Goal: Task Accomplishment & Management: Manage account settings

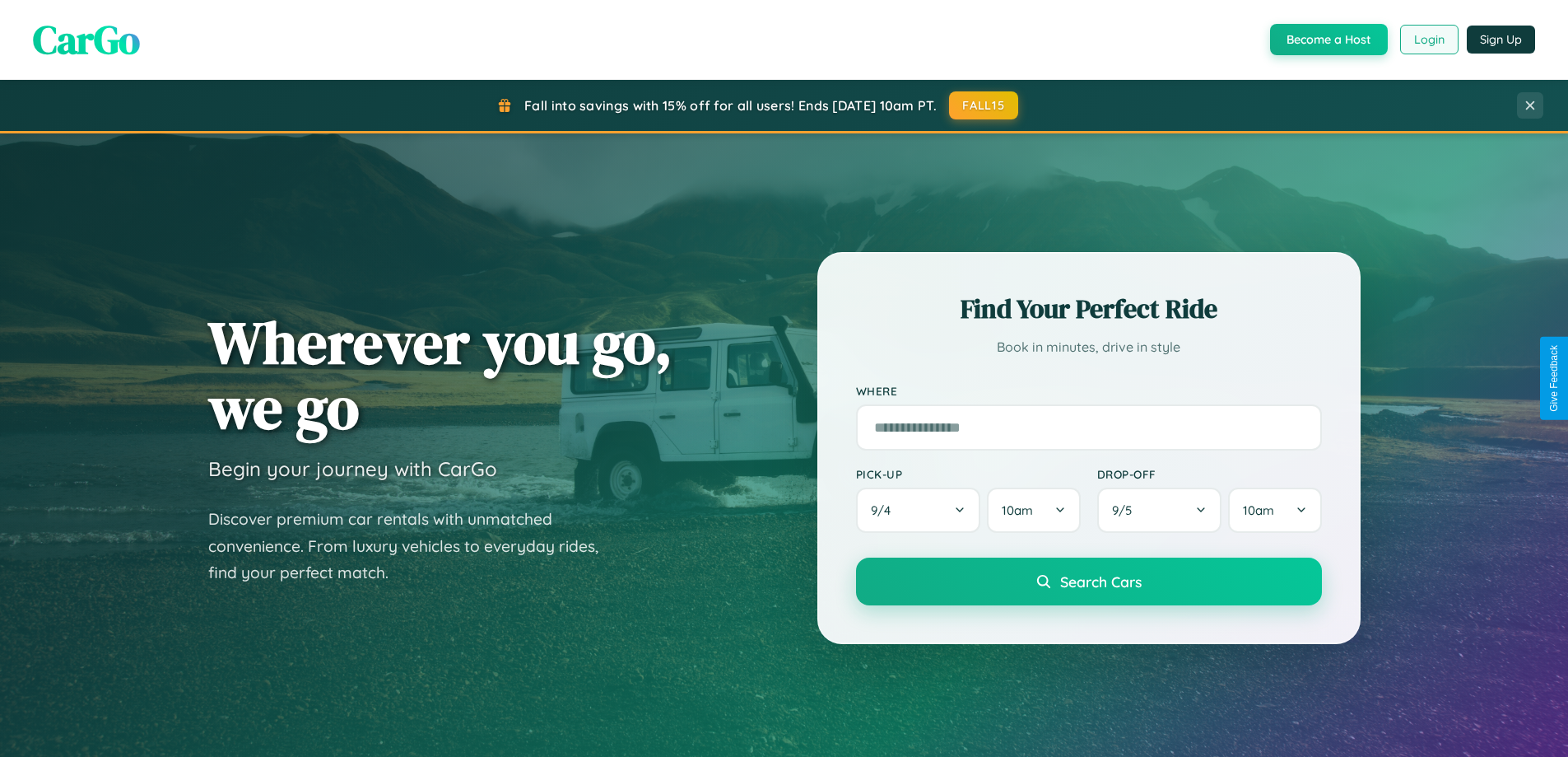
click at [1428, 39] on button "Login" at bounding box center [1429, 39] width 58 height 30
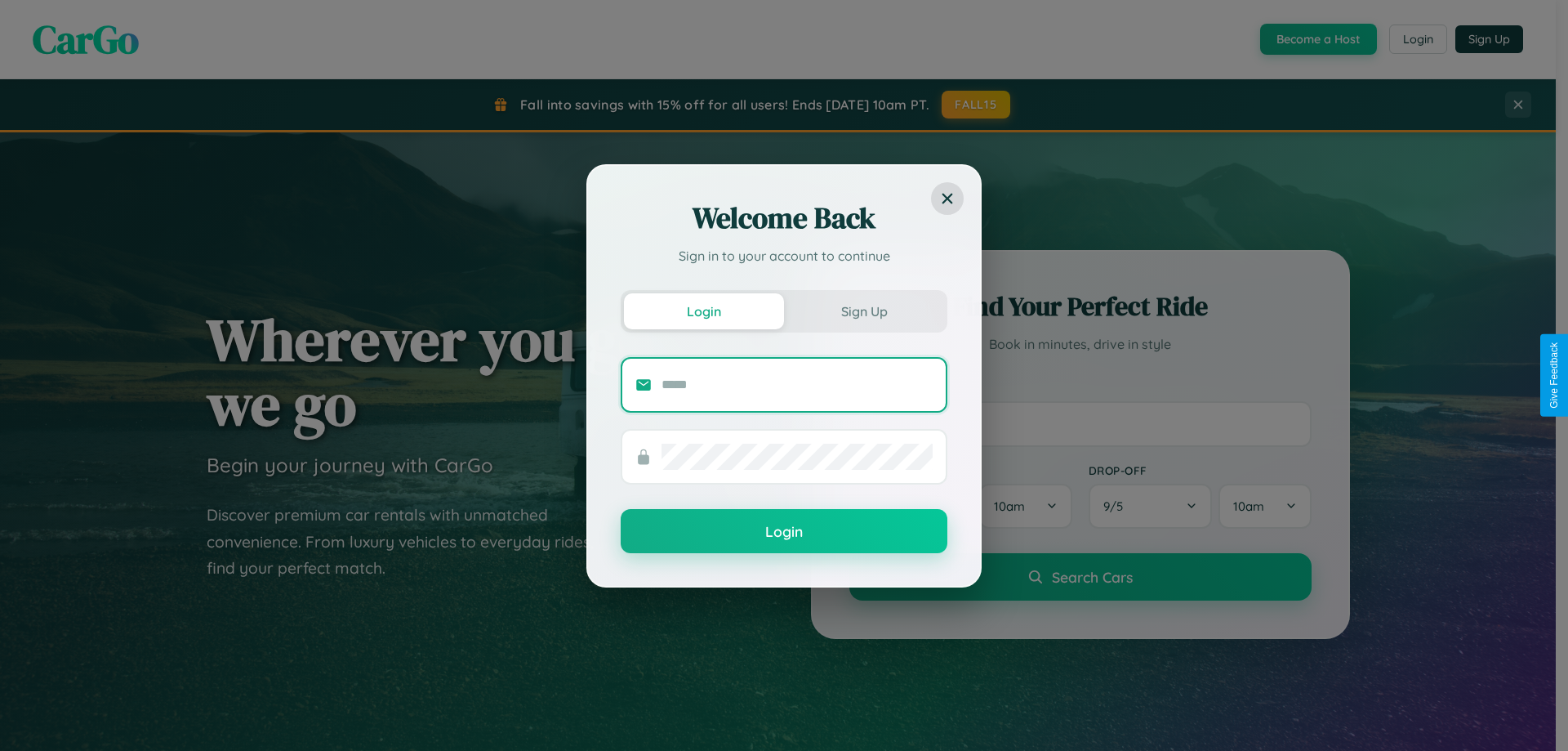
click at [797, 384] on input "text" at bounding box center [797, 384] width 271 height 26
type input "**********"
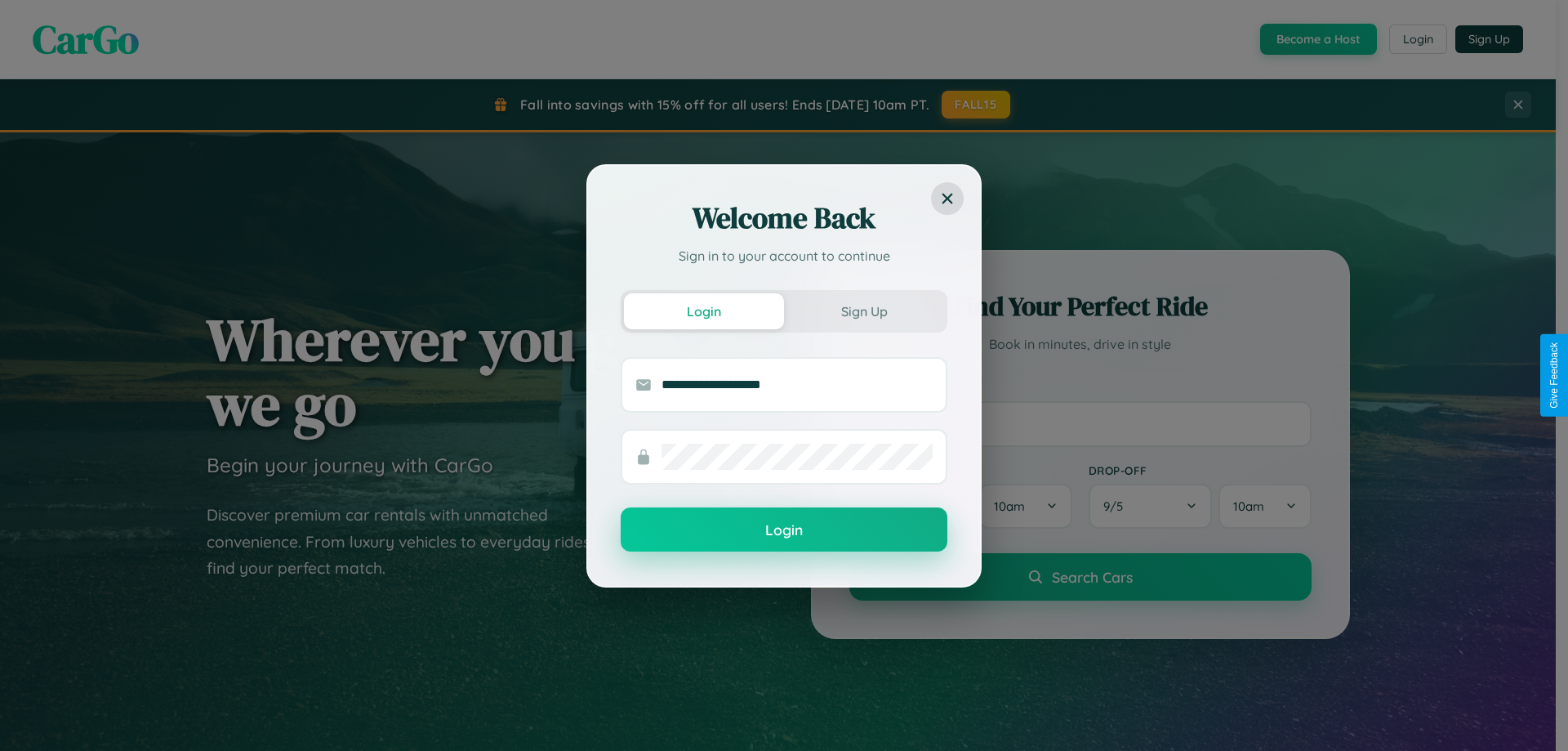
click at [784, 530] on button "Login" at bounding box center [784, 529] width 327 height 44
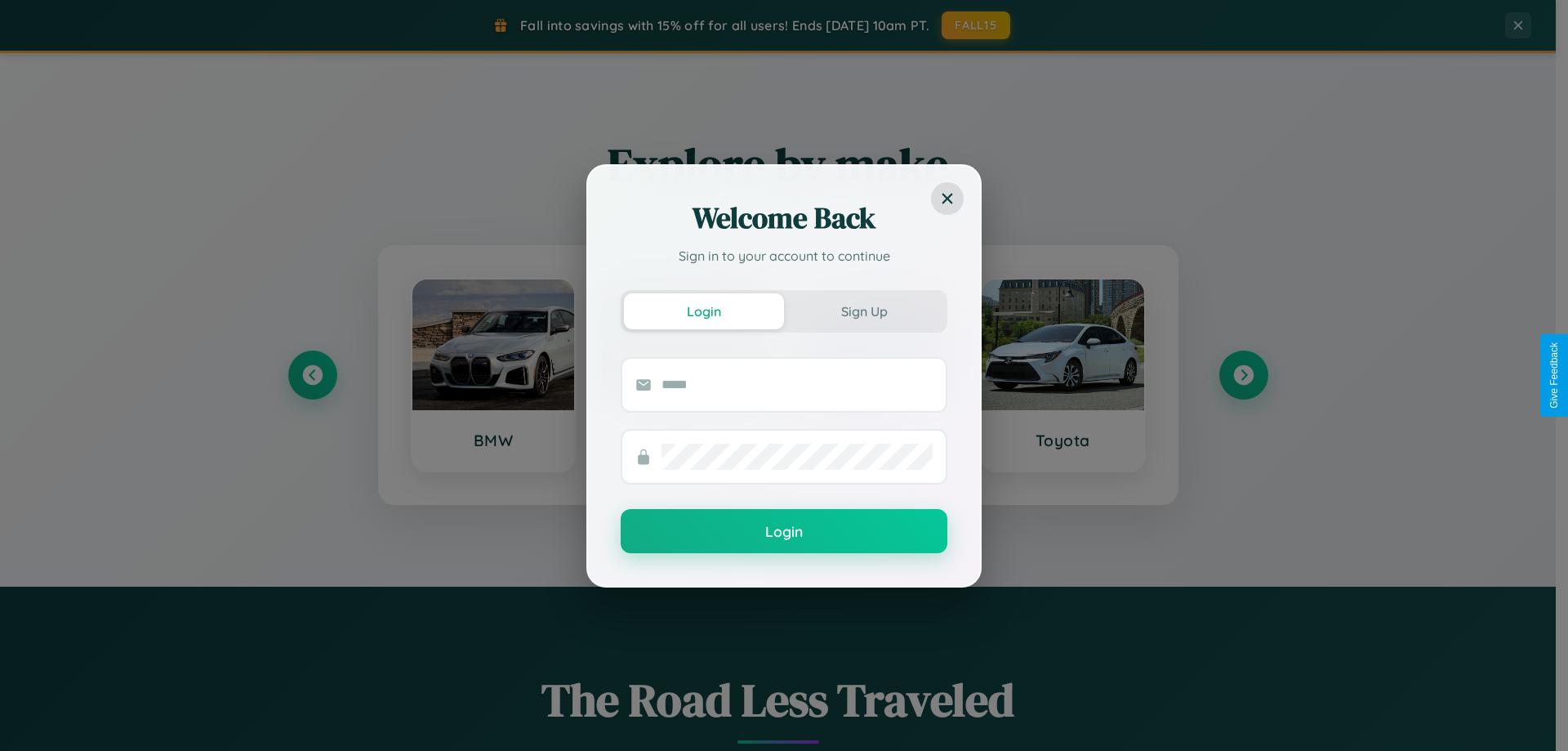
click at [1244, 375] on div "Welcome Back Sign in to your account to continue Login Sign Up Login" at bounding box center [784, 375] width 1568 height 751
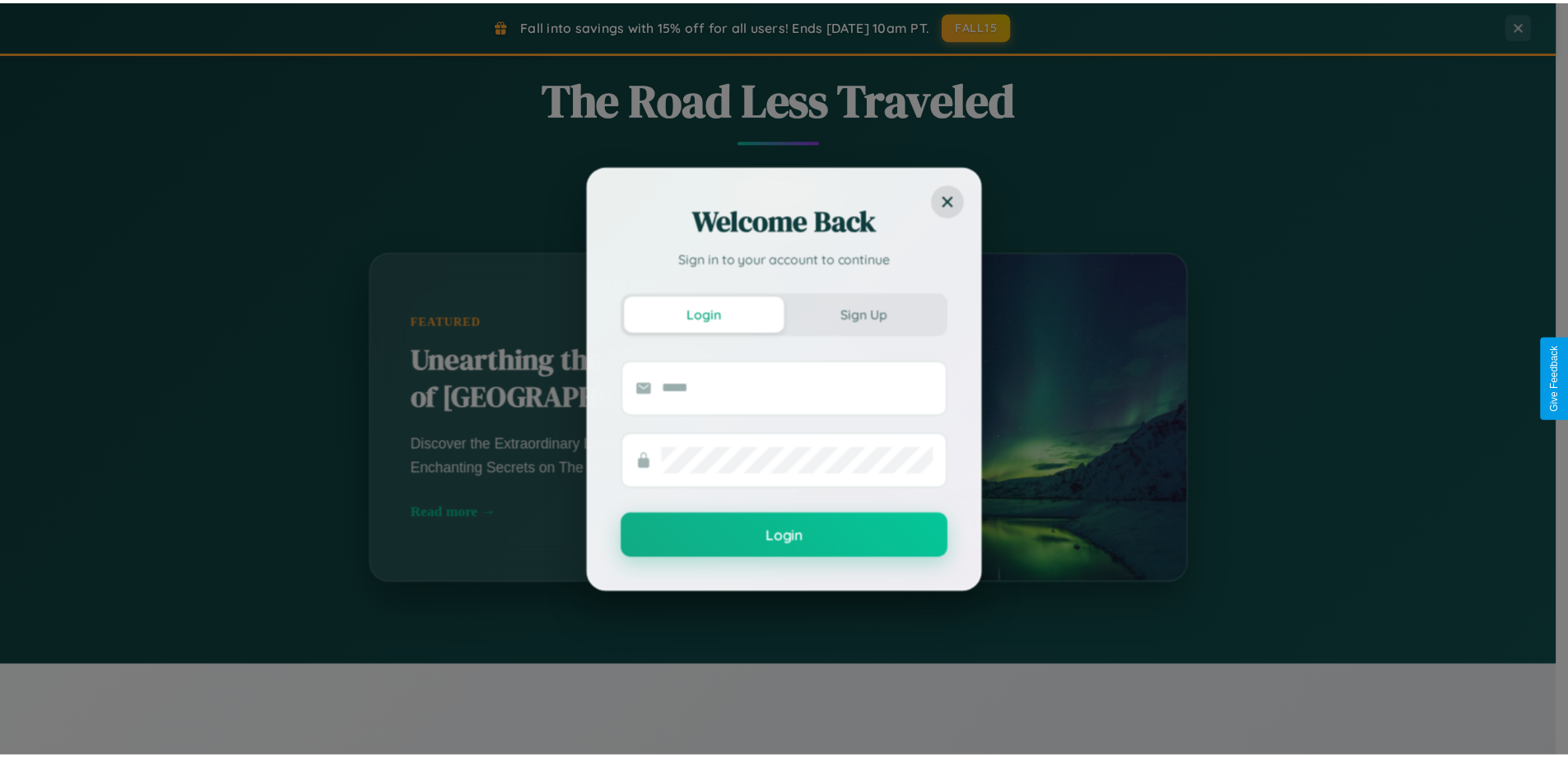
scroll to position [0, 0]
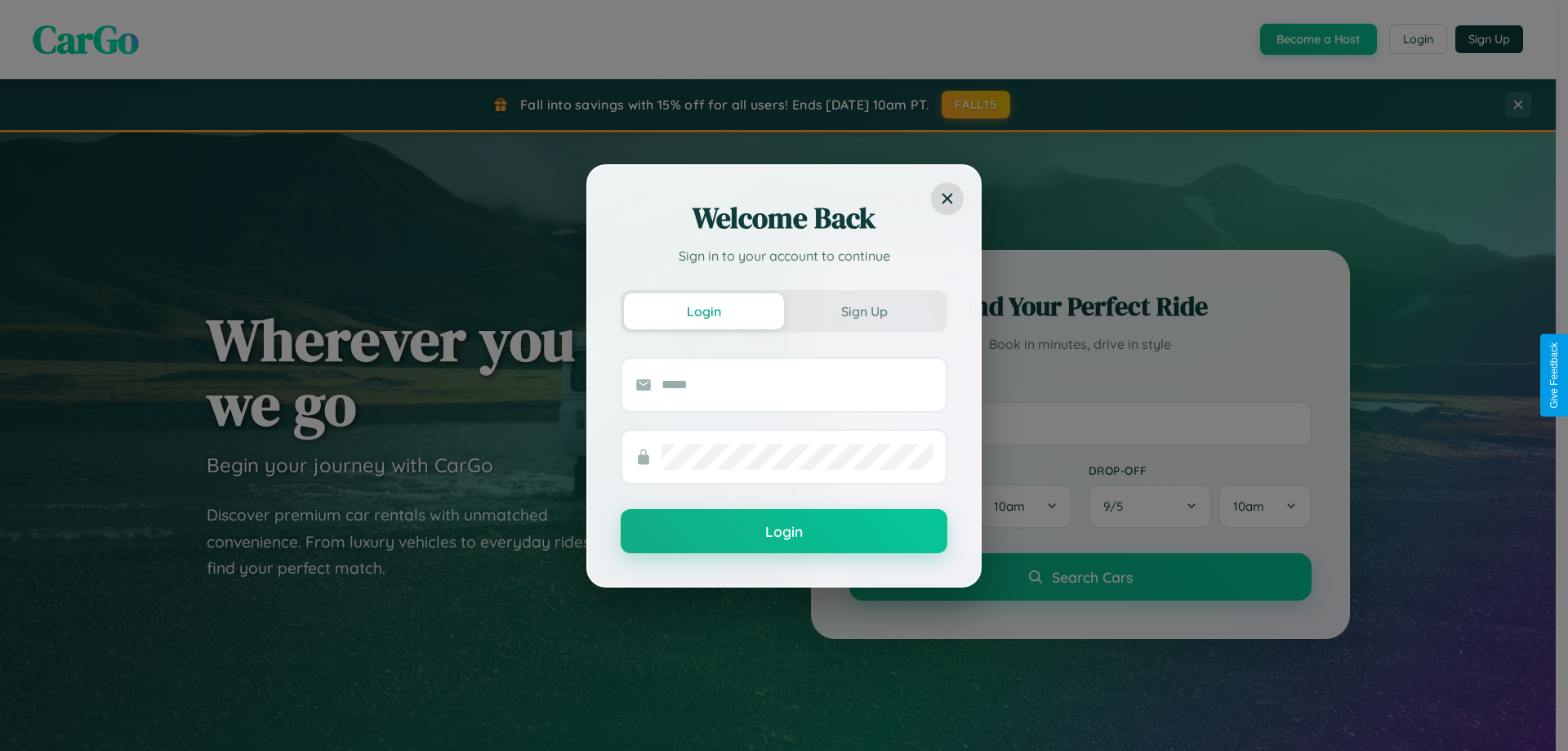
click at [1417, 39] on div "Welcome Back Sign in to your account to continue Login Sign Up Login" at bounding box center [784, 375] width 1568 height 751
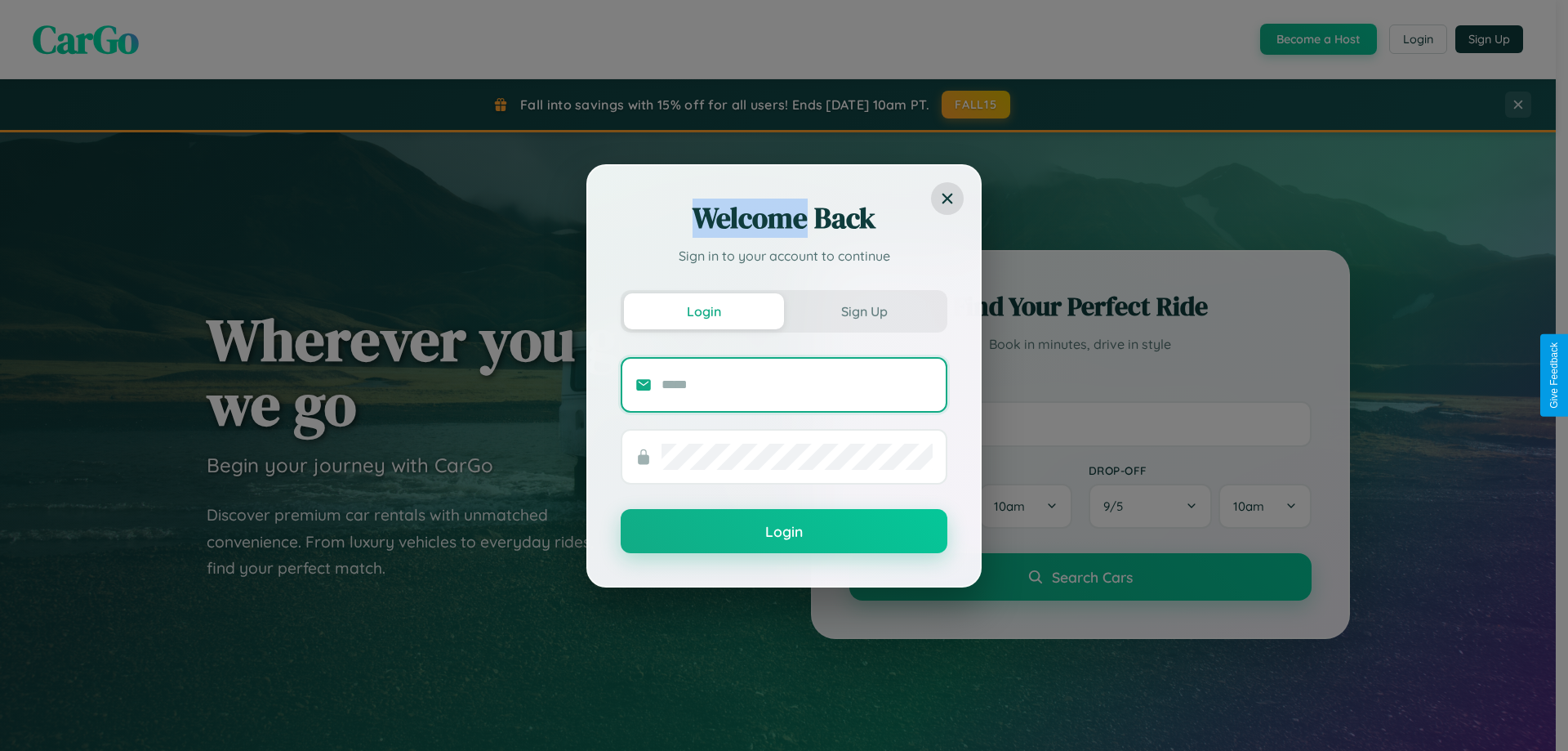
click at [797, 384] on input "text" at bounding box center [797, 384] width 271 height 26
type input "**********"
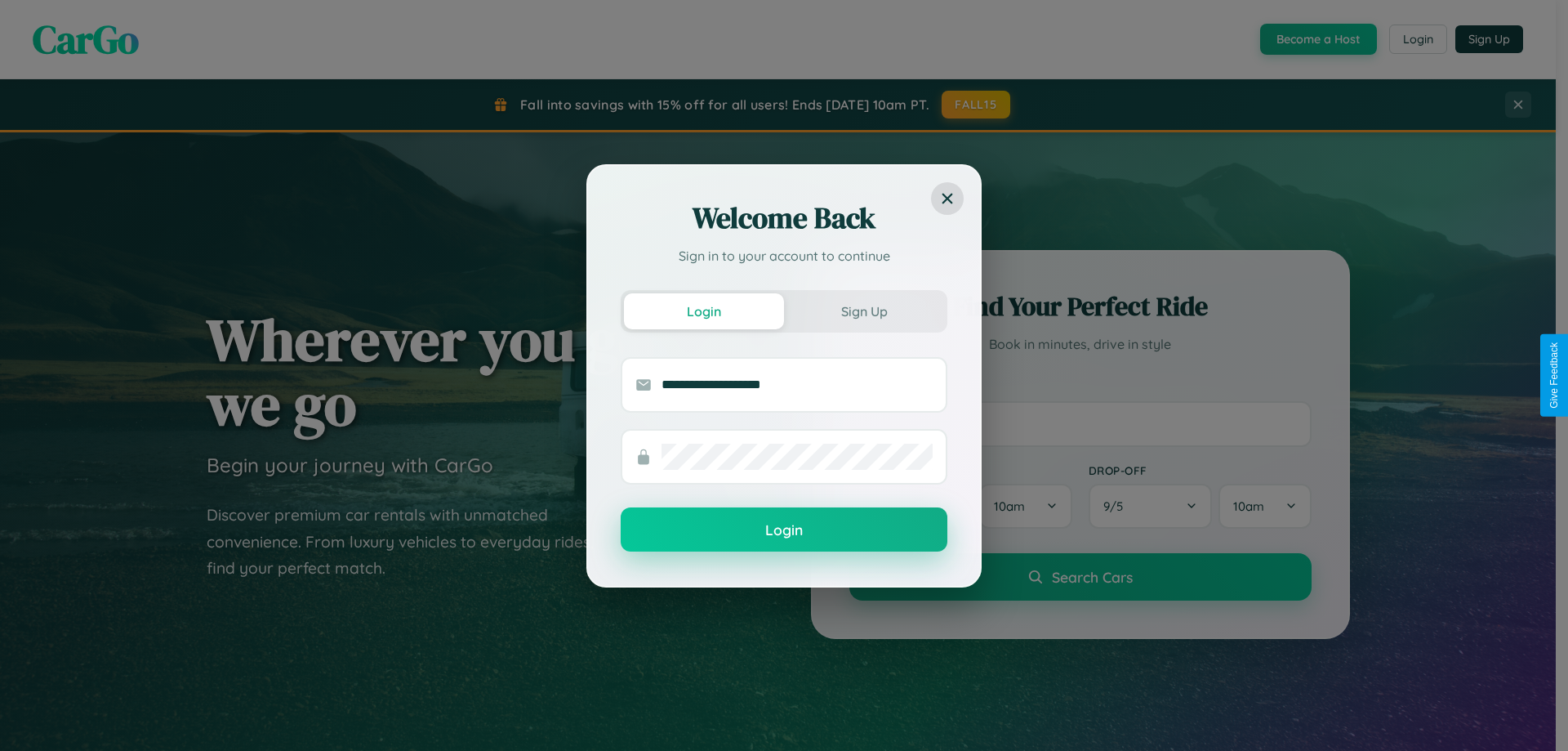
click at [784, 530] on button "Login" at bounding box center [784, 529] width 327 height 44
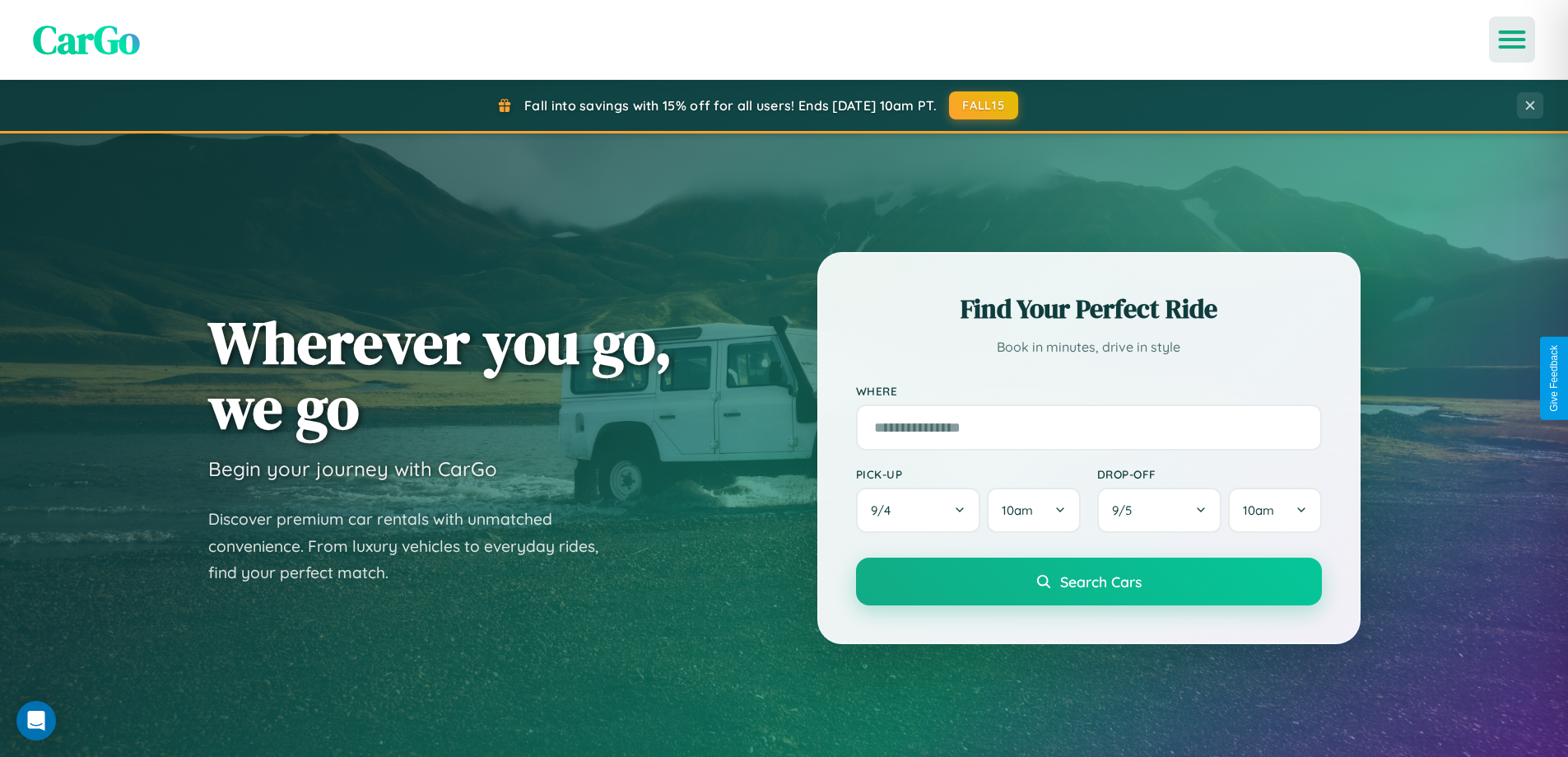
click at [1512, 39] on icon "Open menu" at bounding box center [1512, 39] width 24 height 15
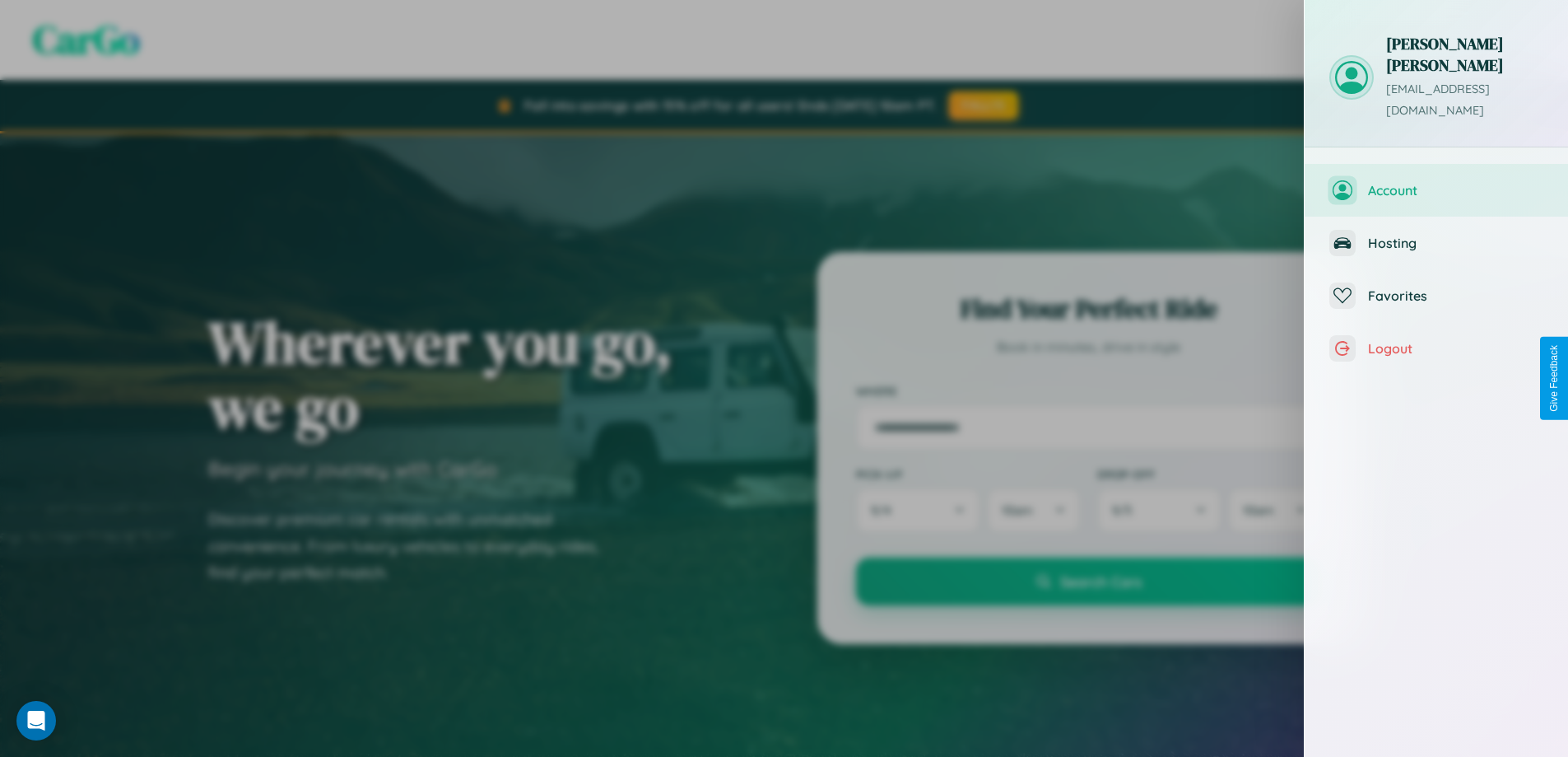
click at [1436, 182] on span "Account" at bounding box center [1455, 190] width 176 height 16
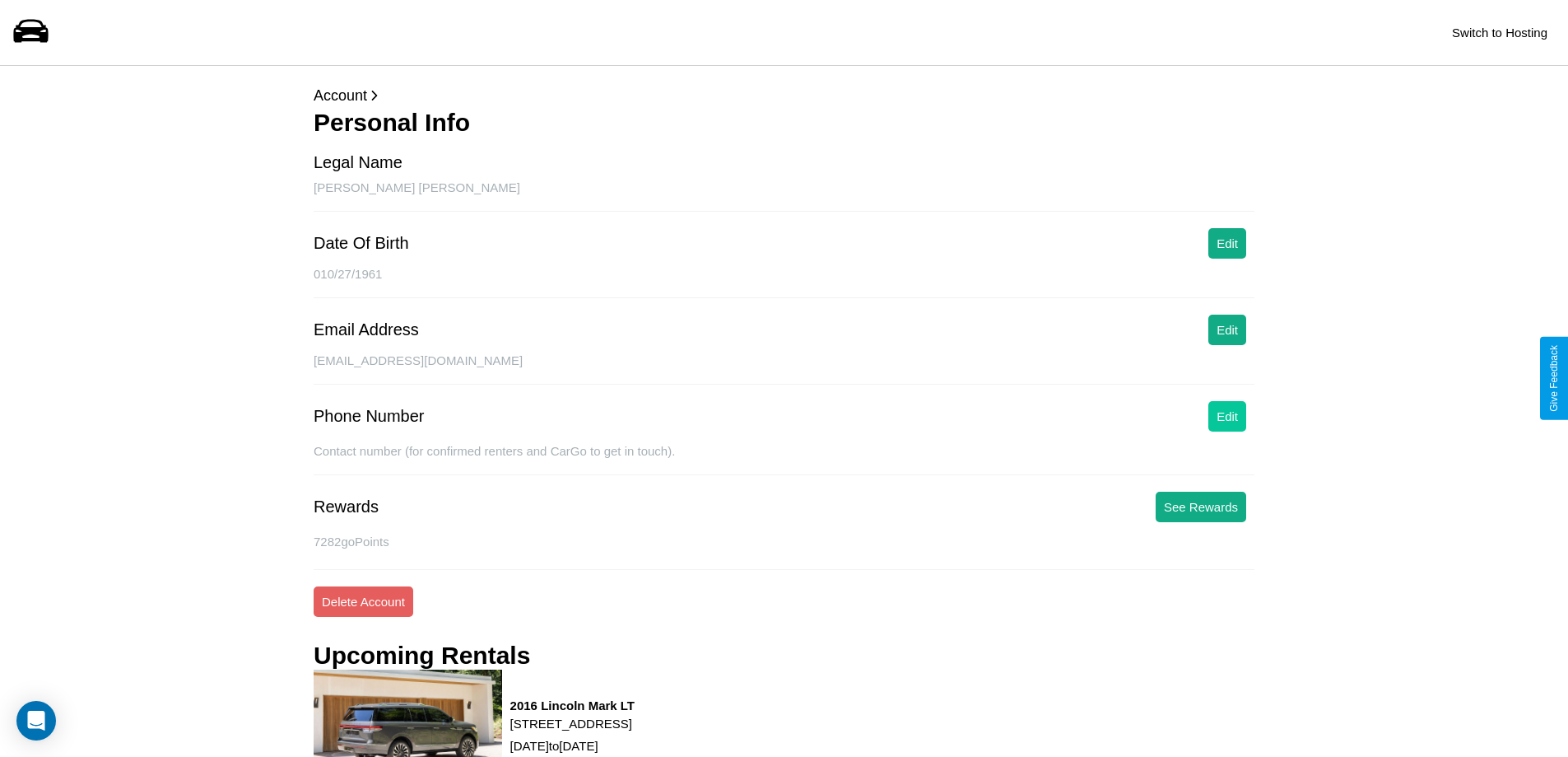
click at [1227, 415] on button "Edit" at bounding box center [1227, 415] width 38 height 30
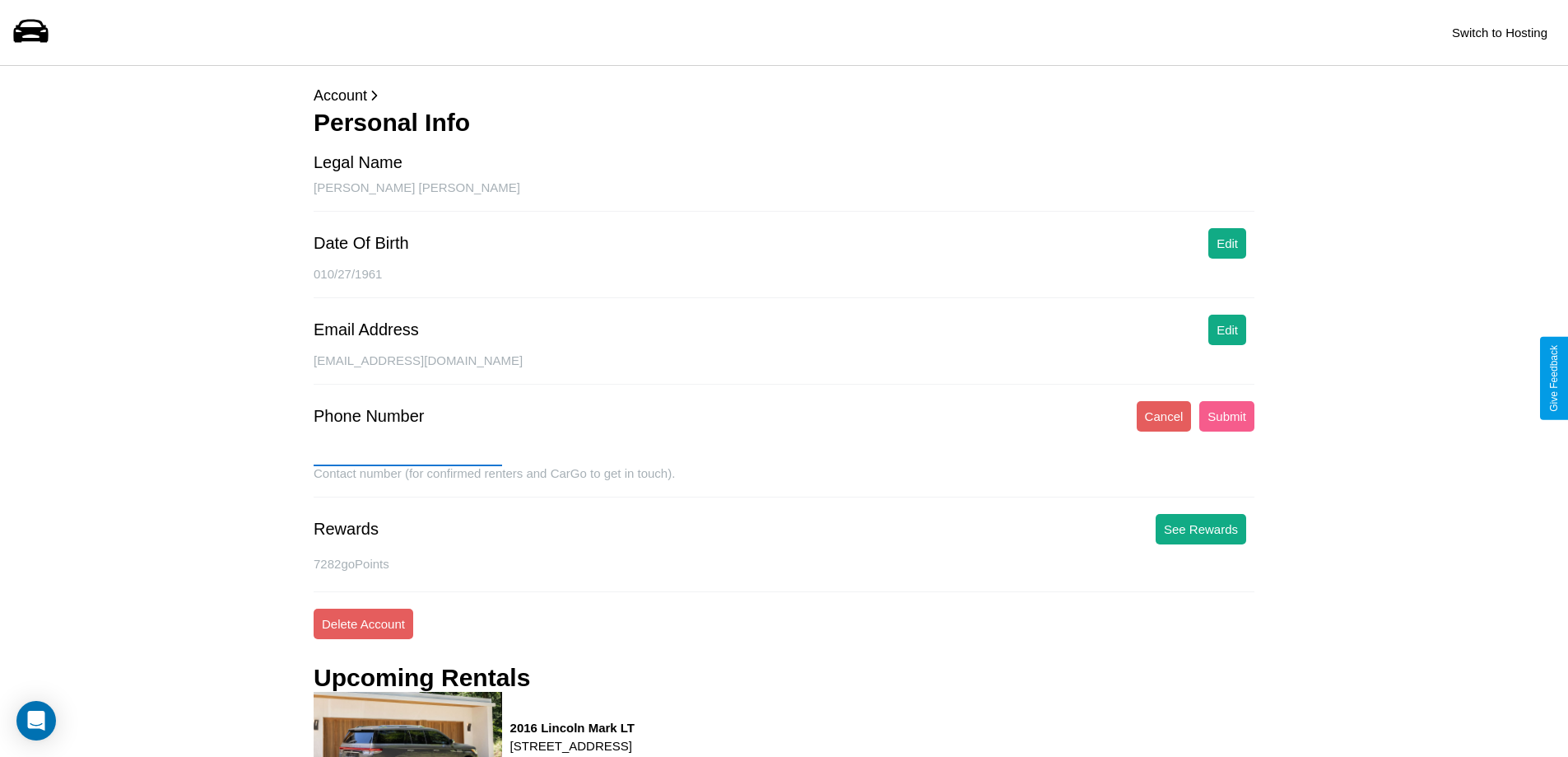
click at [407, 453] on input "text" at bounding box center [407, 453] width 188 height 26
type input "**********"
click at [1227, 415] on button "Submit" at bounding box center [1227, 415] width 56 height 30
